Goal: Navigation & Orientation: Find specific page/section

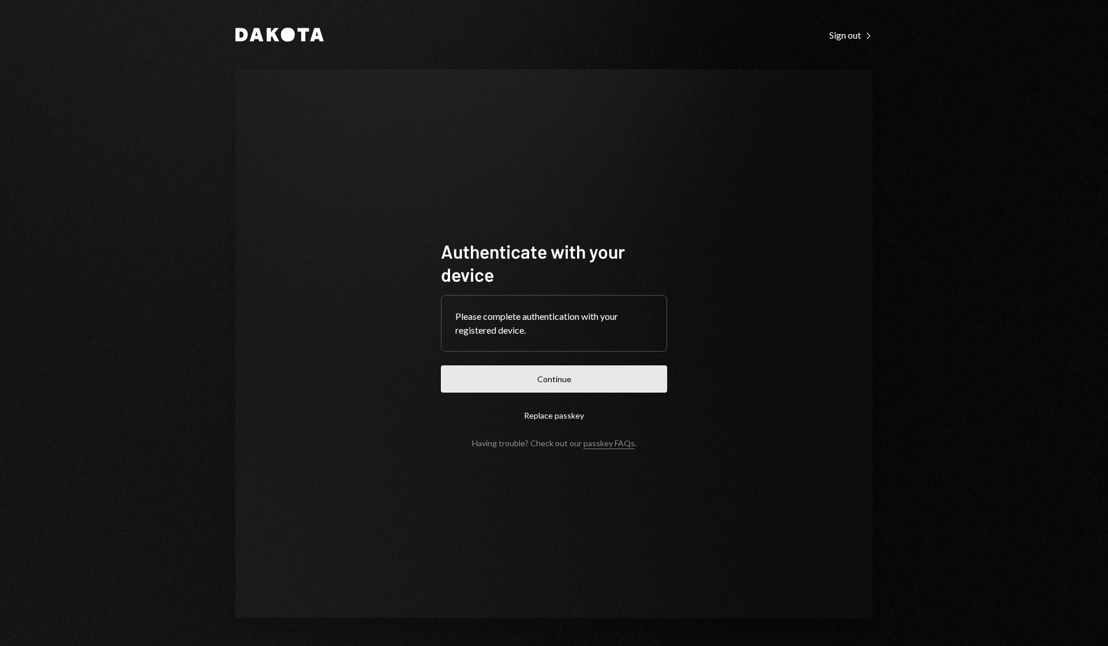
click at [548, 378] on button "Continue" at bounding box center [554, 378] width 226 height 27
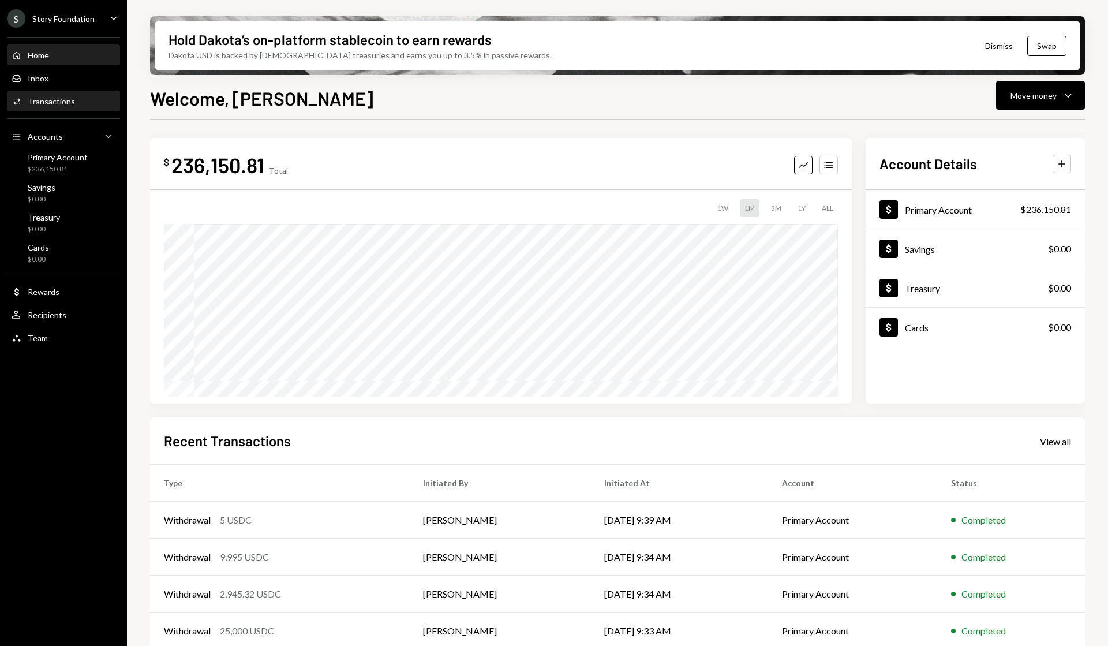
click at [66, 101] on div "Transactions" at bounding box center [51, 101] width 47 height 10
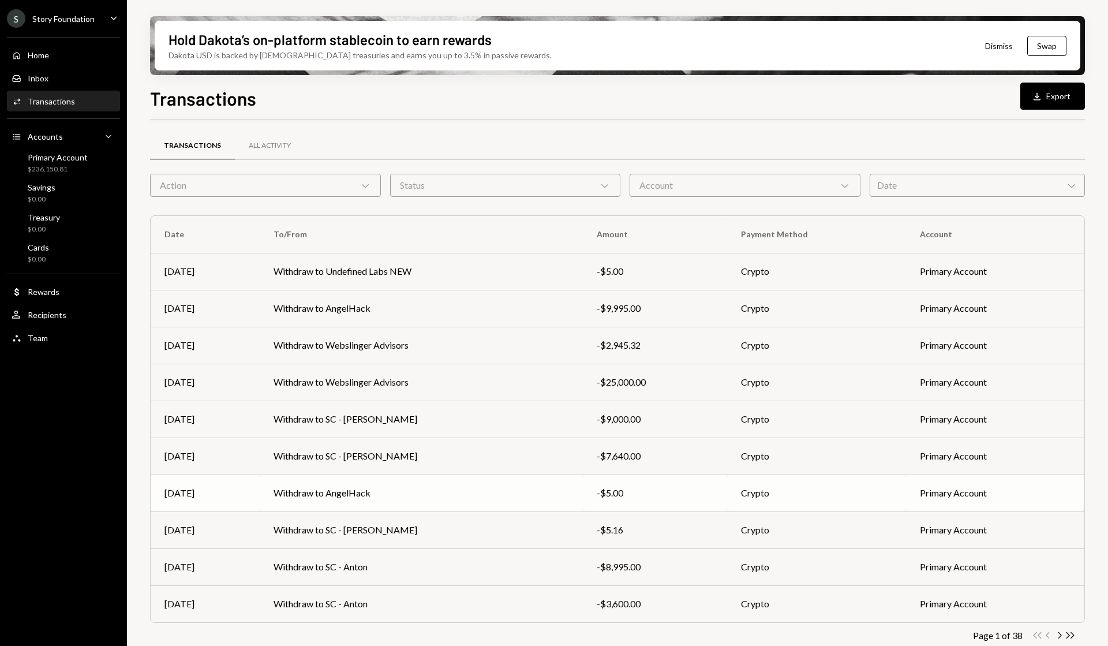
scroll to position [12, 0]
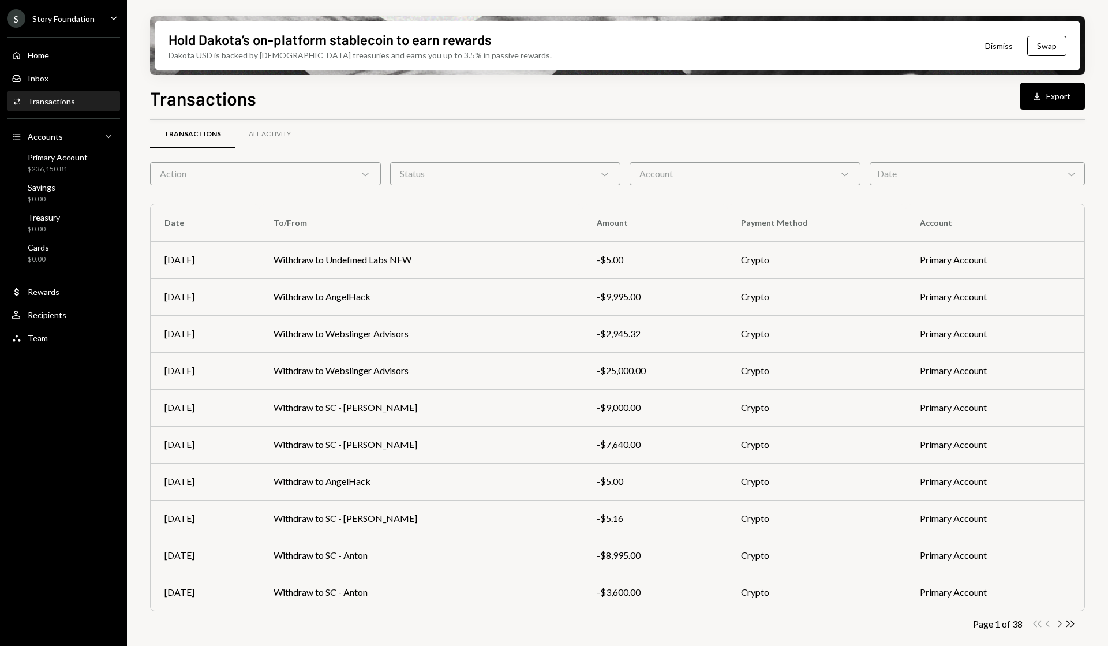
click at [1056, 624] on icon "Chevron Right" at bounding box center [1058, 623] width 11 height 11
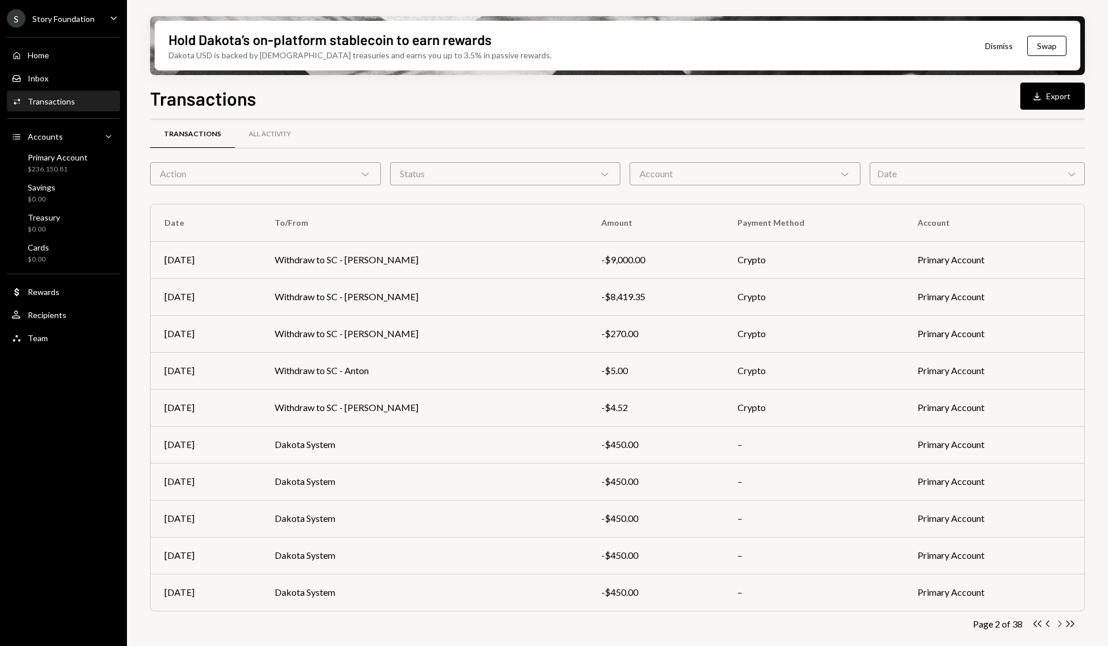
click at [1060, 621] on icon "button" at bounding box center [1059, 623] width 3 height 6
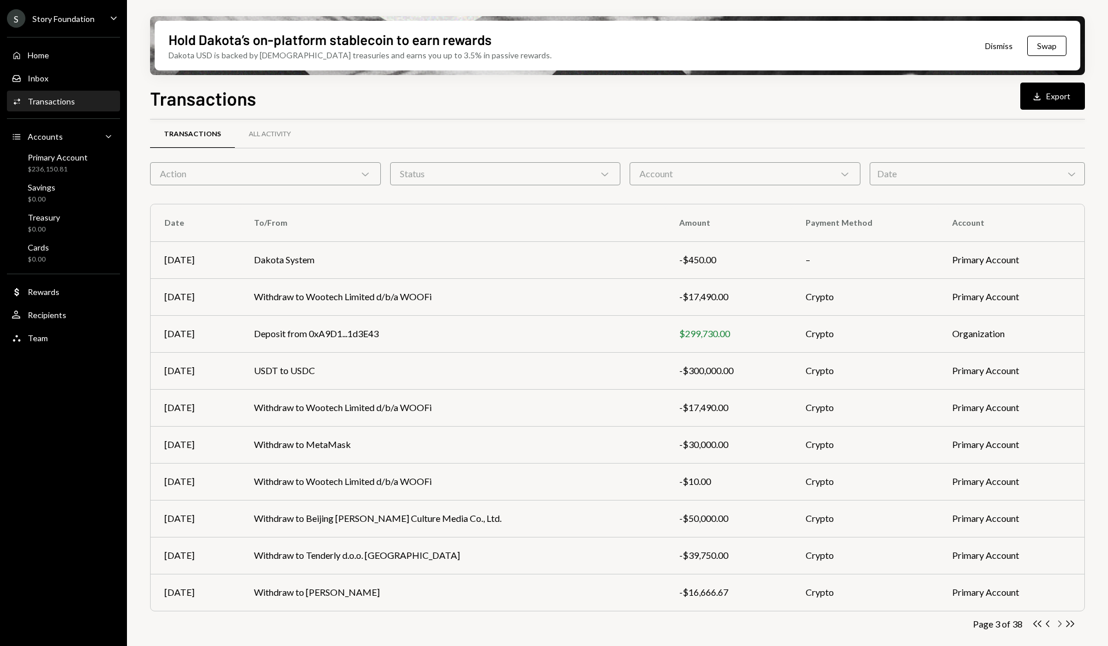
click at [1059, 622] on icon "Chevron Right" at bounding box center [1058, 623] width 11 height 11
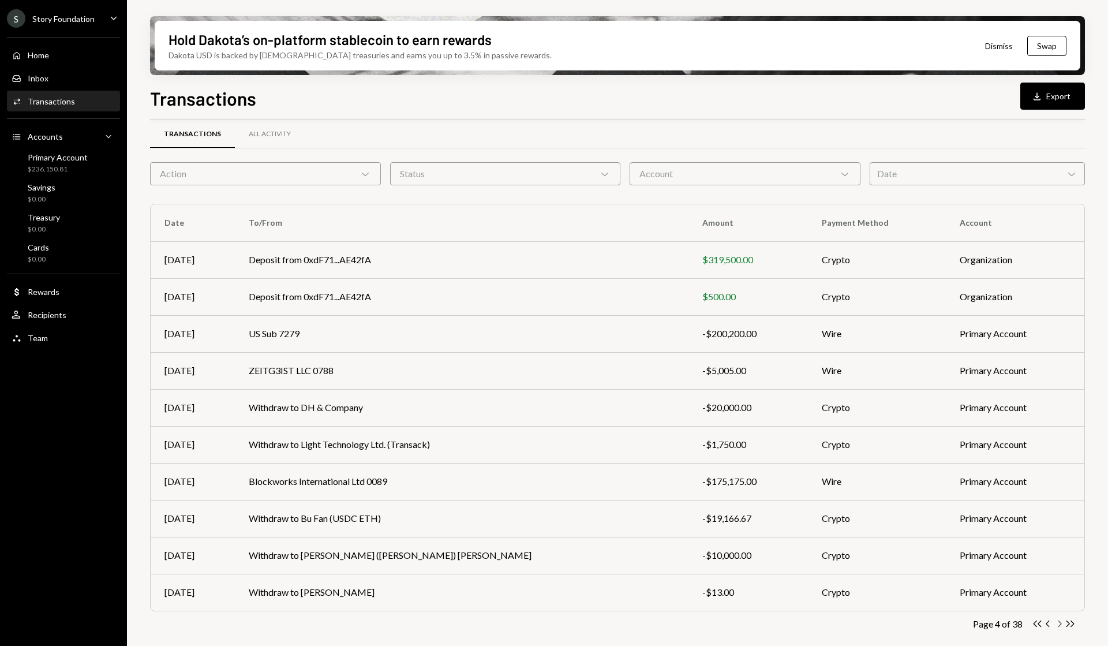
click at [1059, 625] on icon "Chevron Right" at bounding box center [1058, 623] width 11 height 11
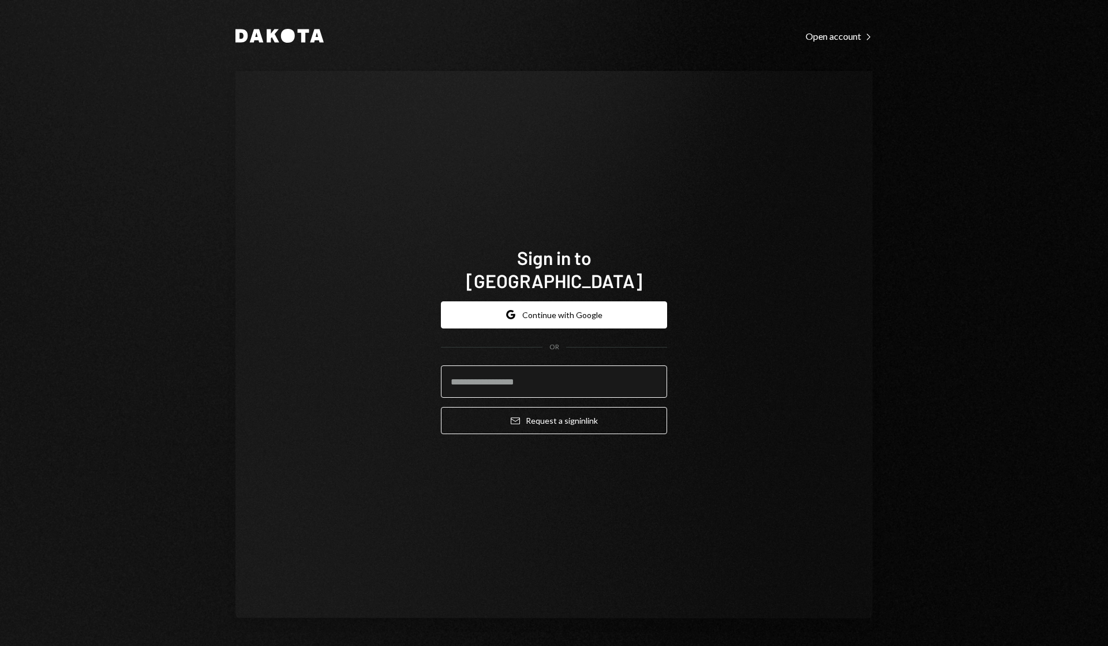
click at [477, 376] on input "email" at bounding box center [554, 381] width 226 height 32
type input "**********"
